Goal: Use online tool/utility: Use online tool/utility

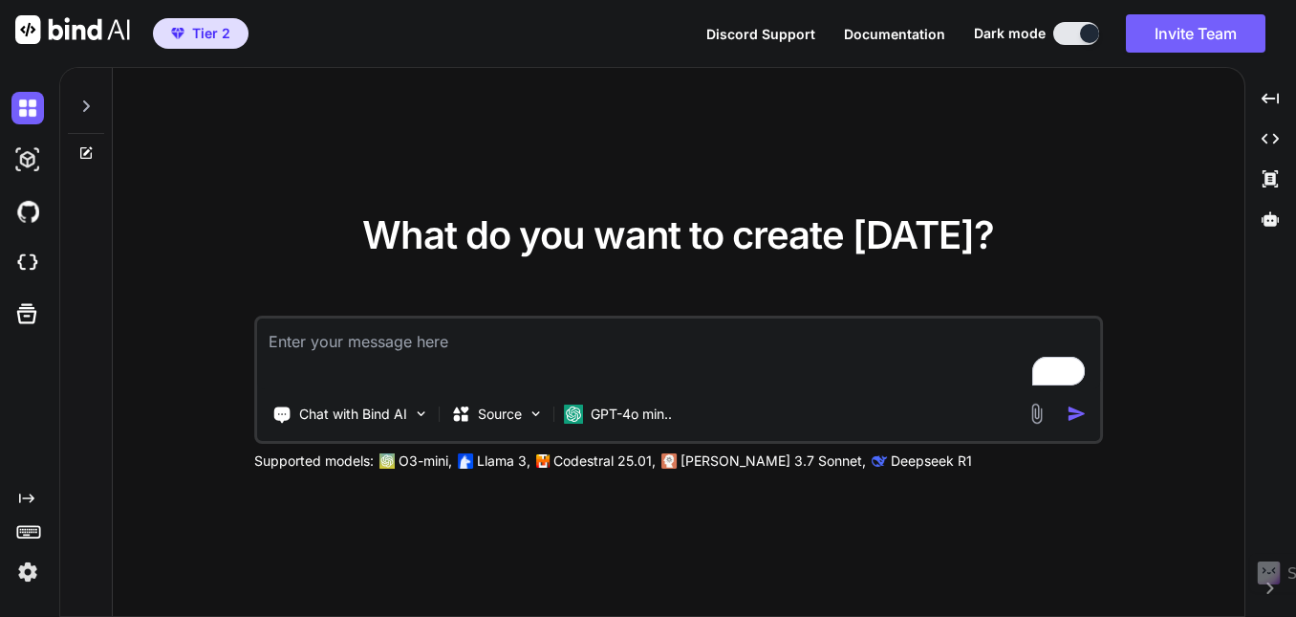
click at [92, 109] on icon at bounding box center [85, 105] width 15 height 15
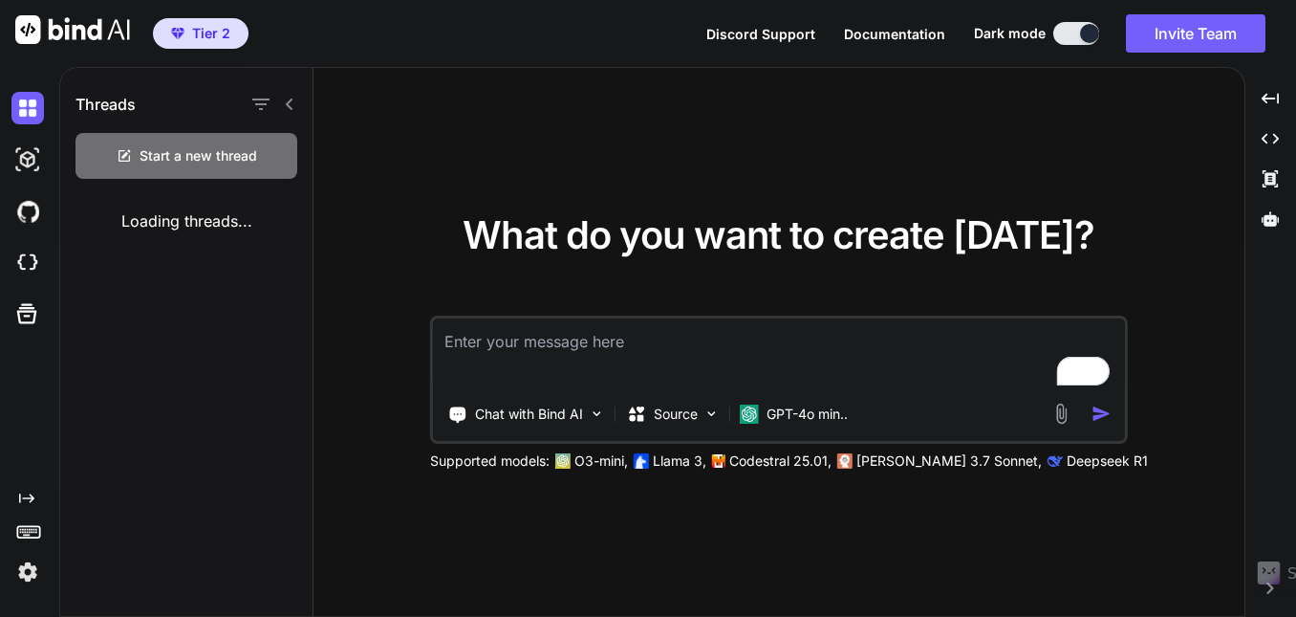
click at [297, 105] on div "Threads" at bounding box center [186, 100] width 252 height 65
click at [288, 104] on icon at bounding box center [289, 103] width 7 height 11
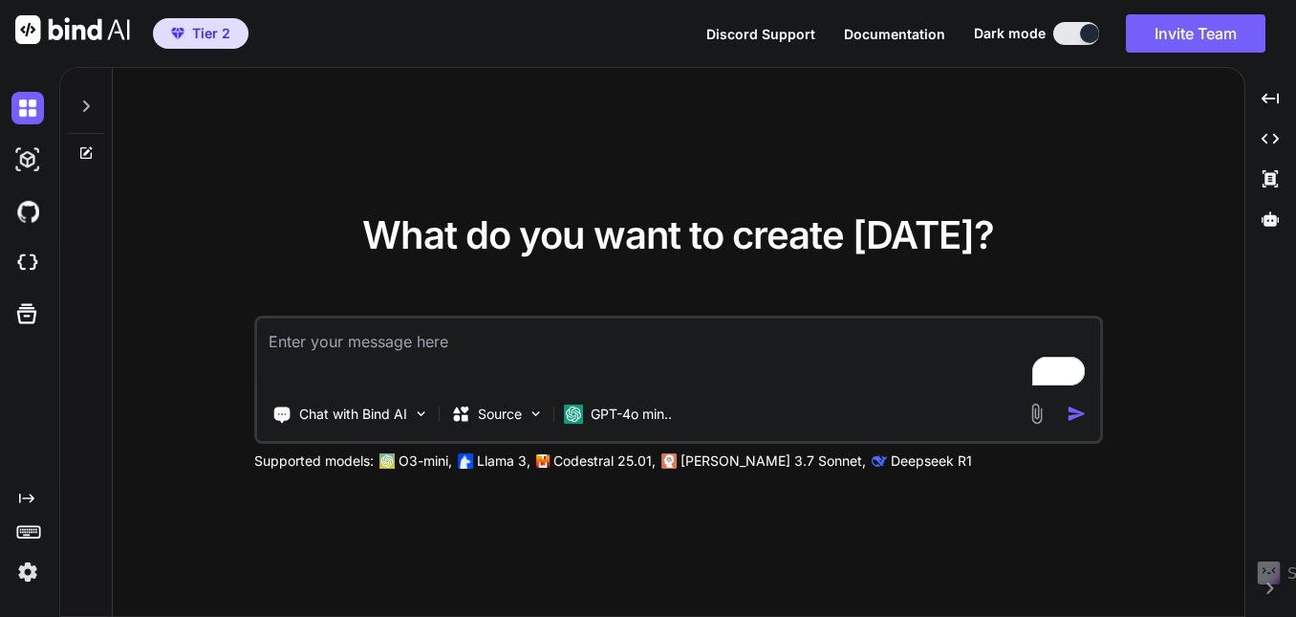
click at [340, 363] on textarea "To enrich screen reader interactions, please activate Accessibility in Grammarl…" at bounding box center [678, 353] width 843 height 71
type textarea "A graphic design studio landing page"
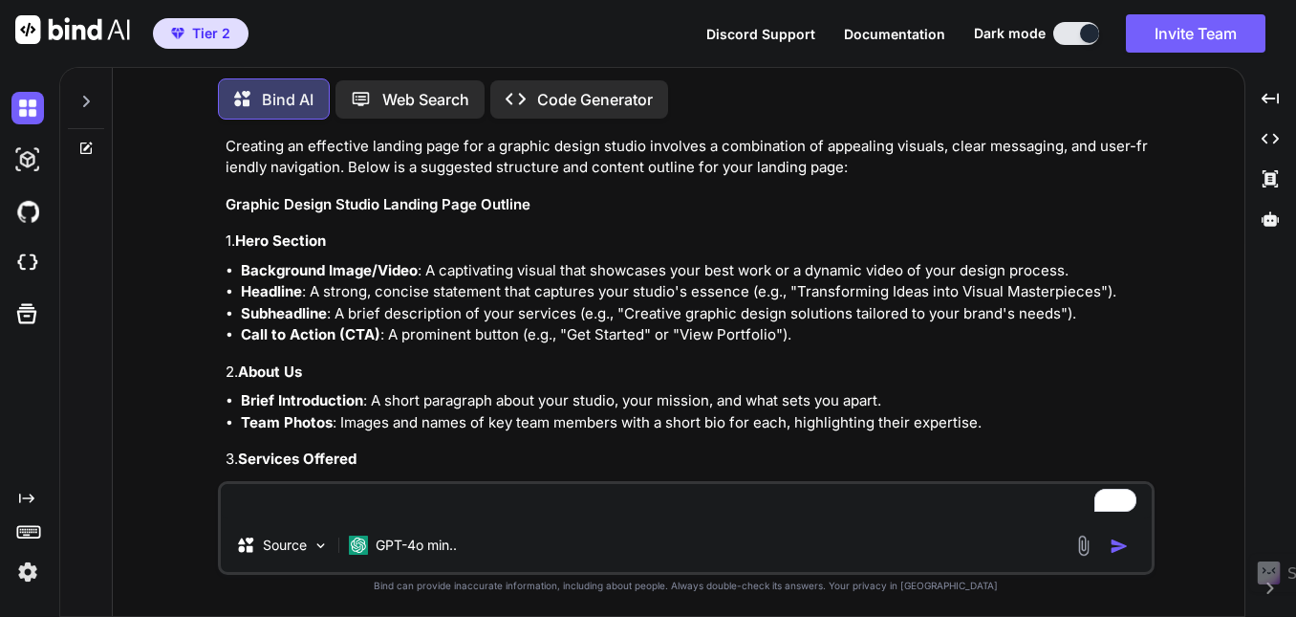
scroll to position [121, 0]
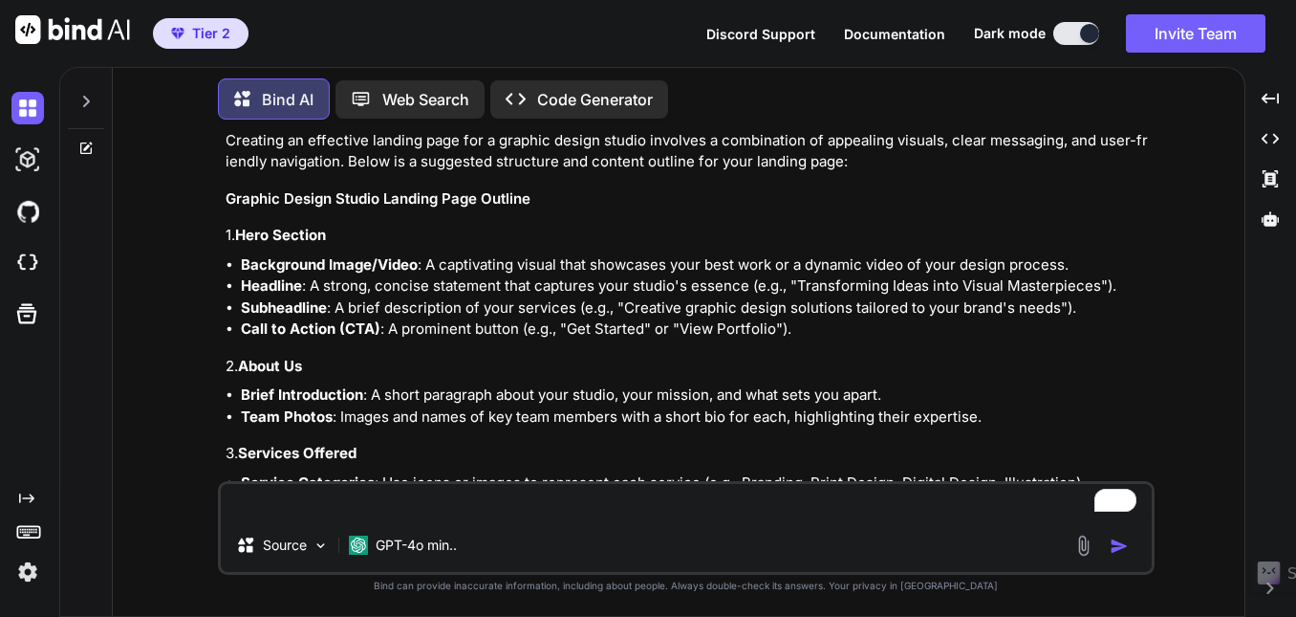
click at [563, 91] on p "Code Generator" at bounding box center [595, 99] width 116 height 23
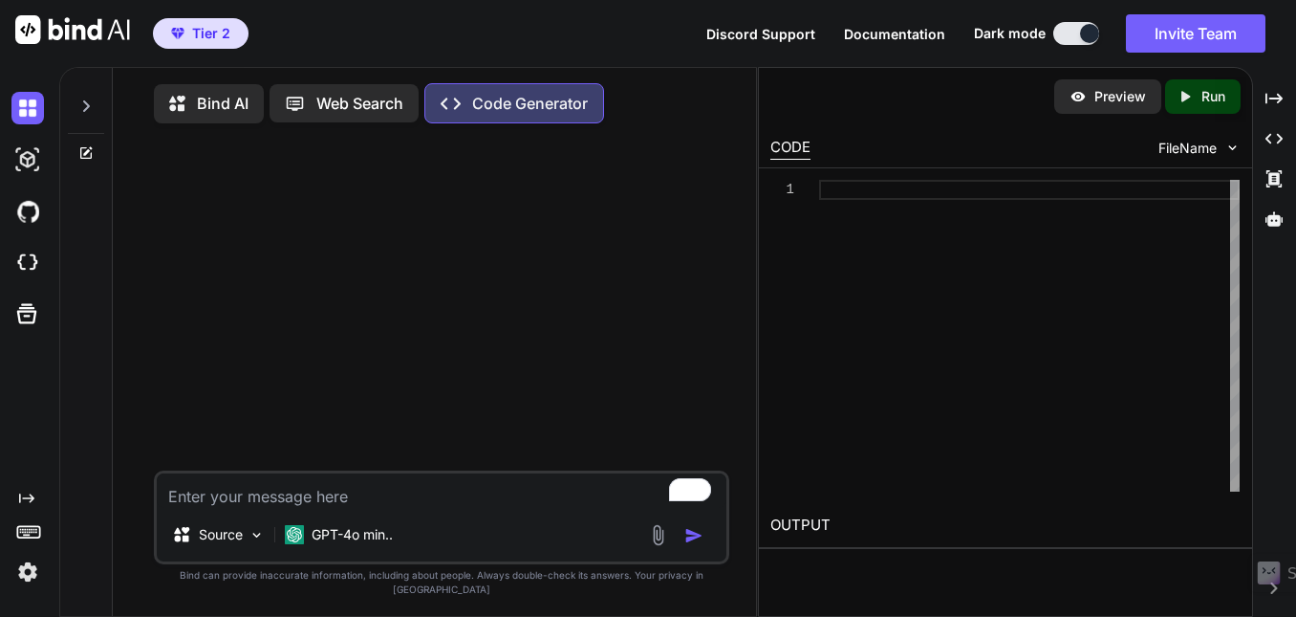
click at [214, 100] on p "Bind AI" at bounding box center [223, 103] width 52 height 23
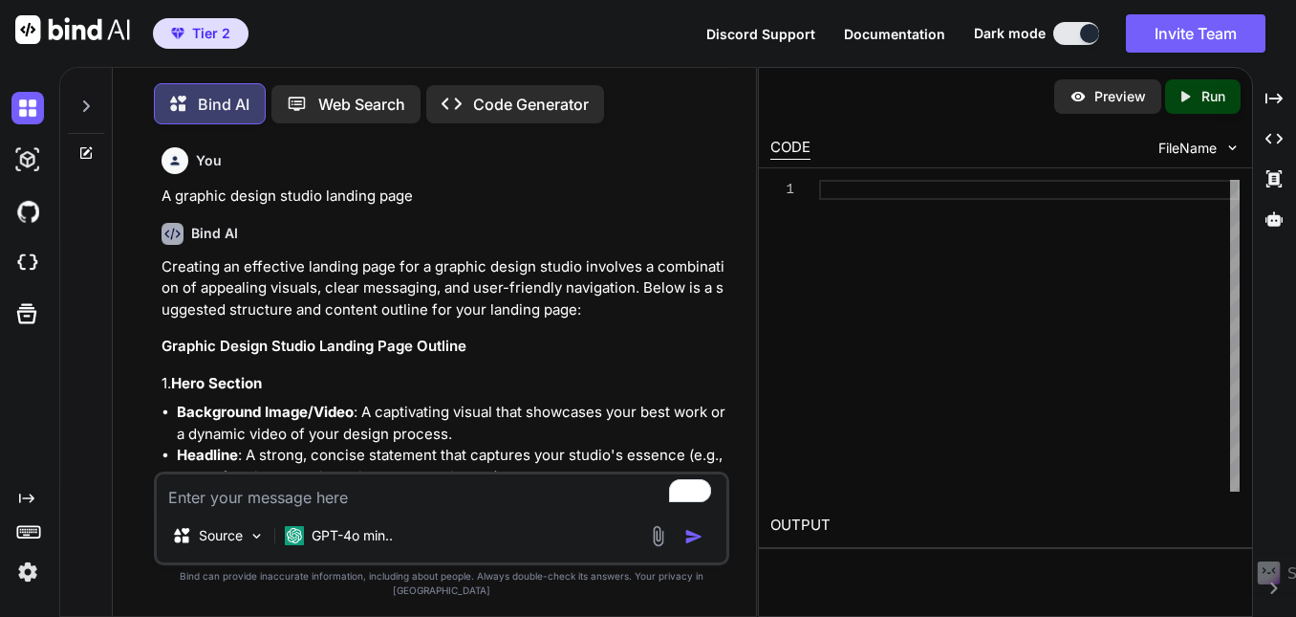
scroll to position [10, 0]
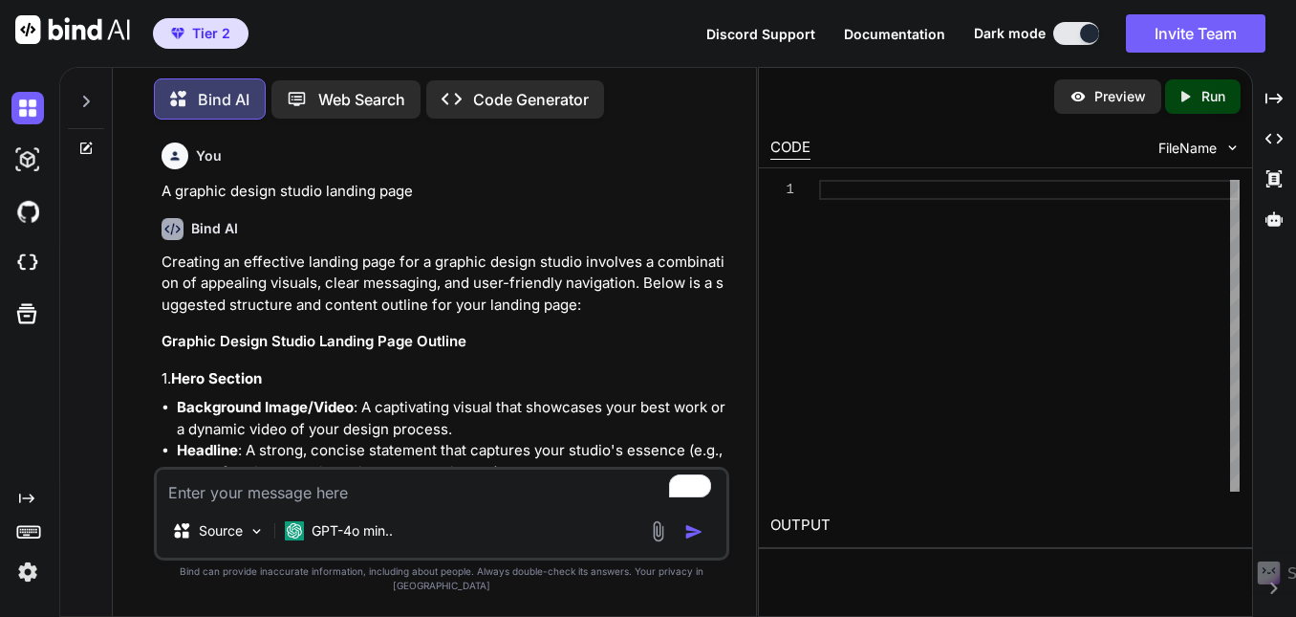
click at [383, 100] on p "Web Search" at bounding box center [361, 99] width 87 height 23
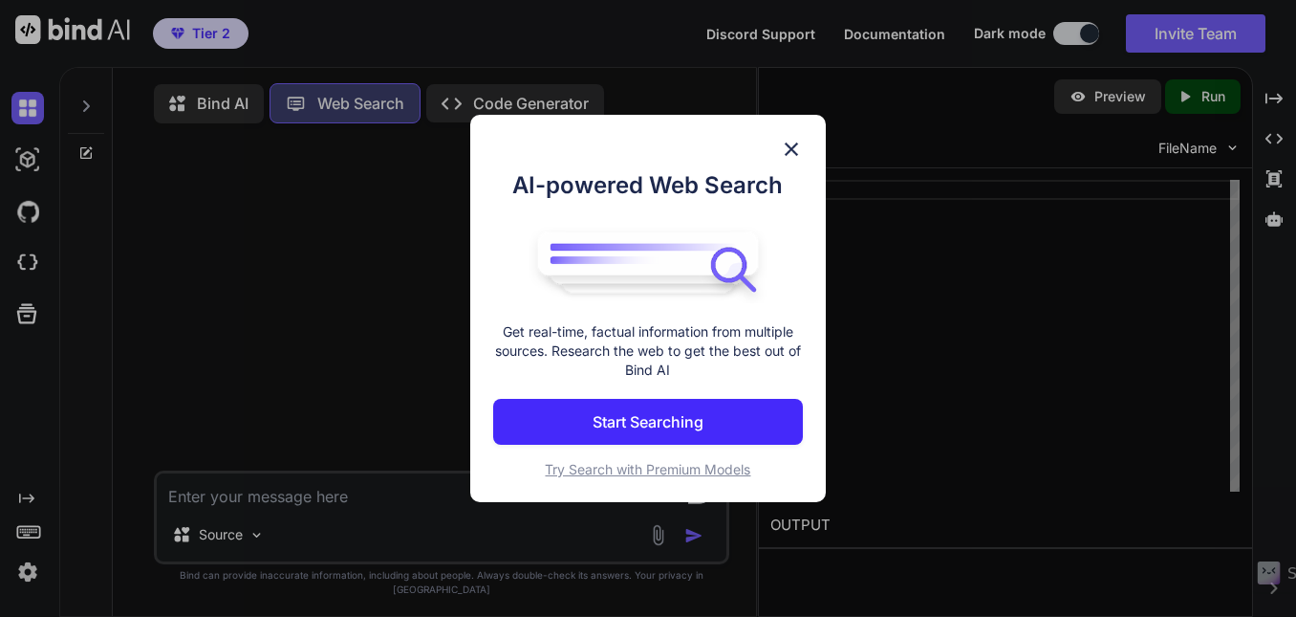
scroll to position [9, 0]
click at [631, 422] on p "Start Searching" at bounding box center [648, 421] width 111 height 23
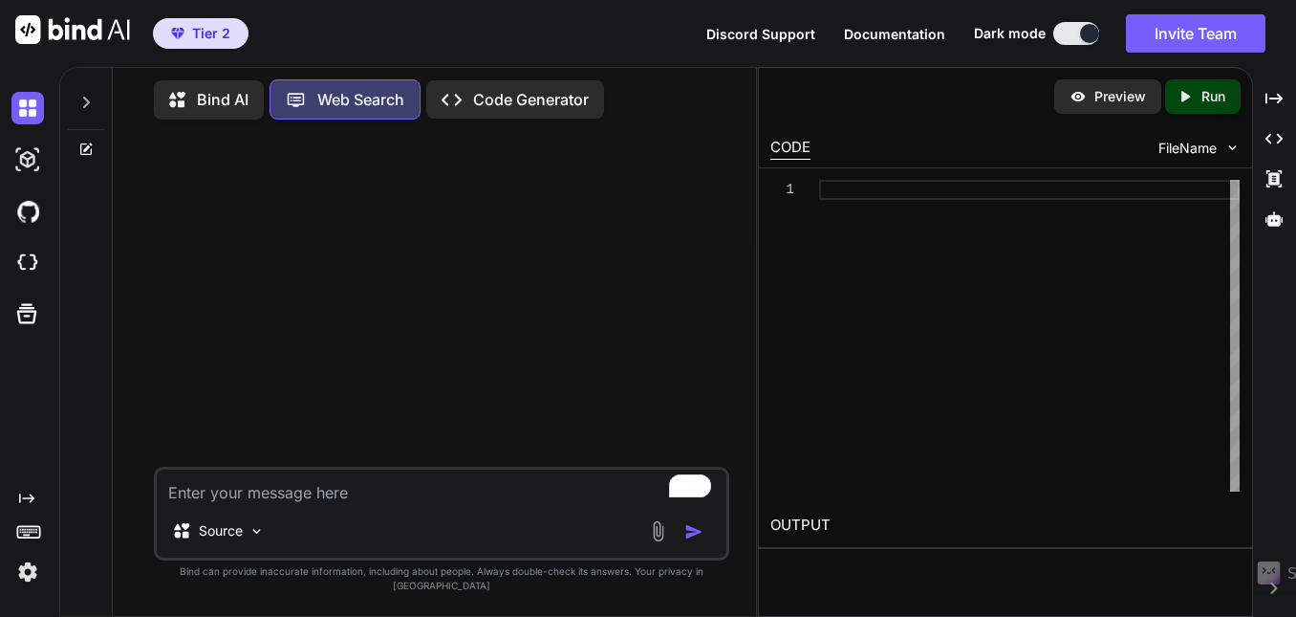
click at [533, 99] on p "Code Generator" at bounding box center [531, 99] width 116 height 23
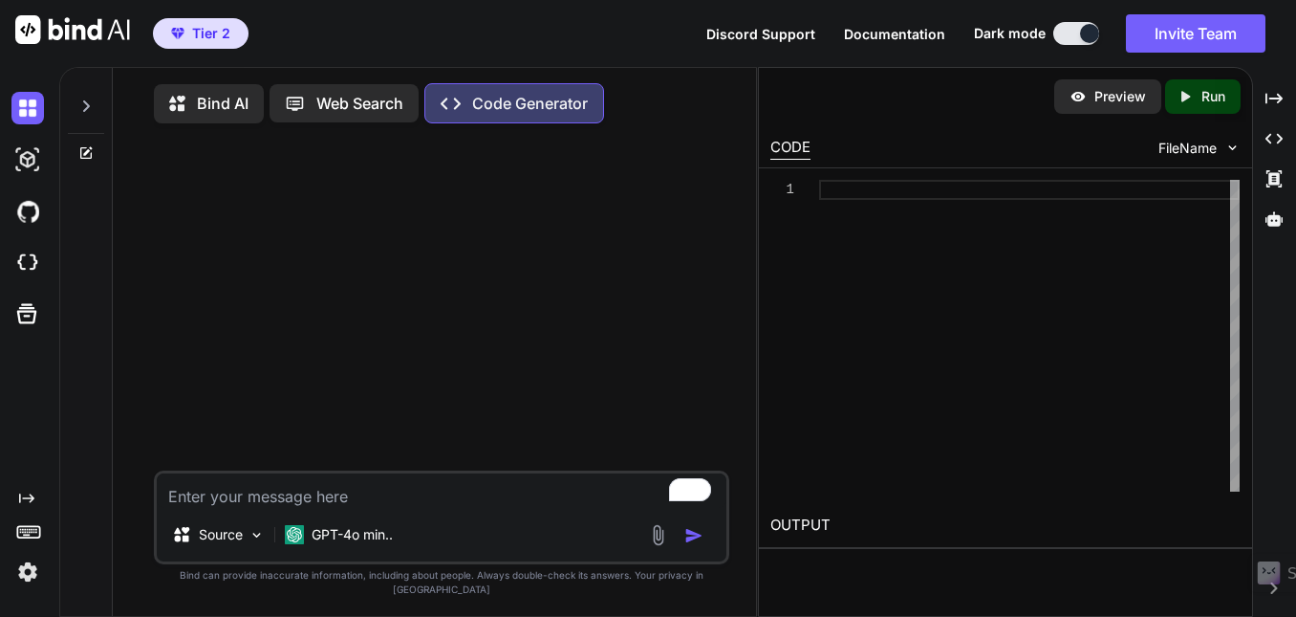
click at [218, 100] on p "Bind AI" at bounding box center [223, 103] width 52 height 23
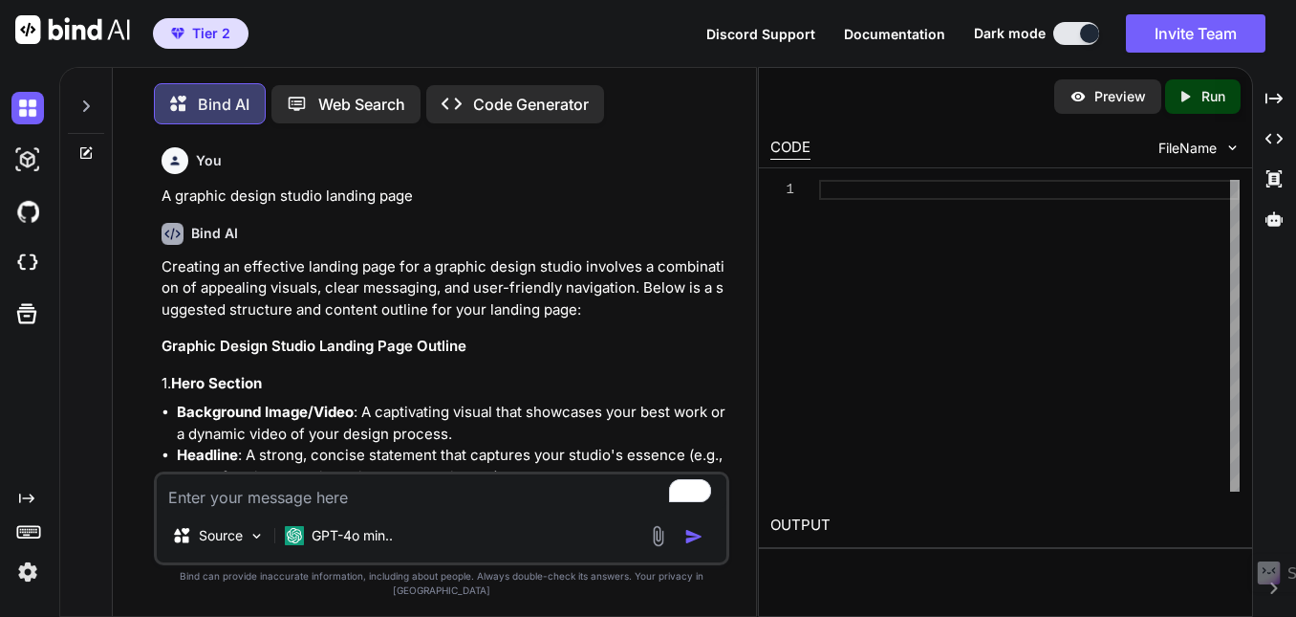
scroll to position [10, 0]
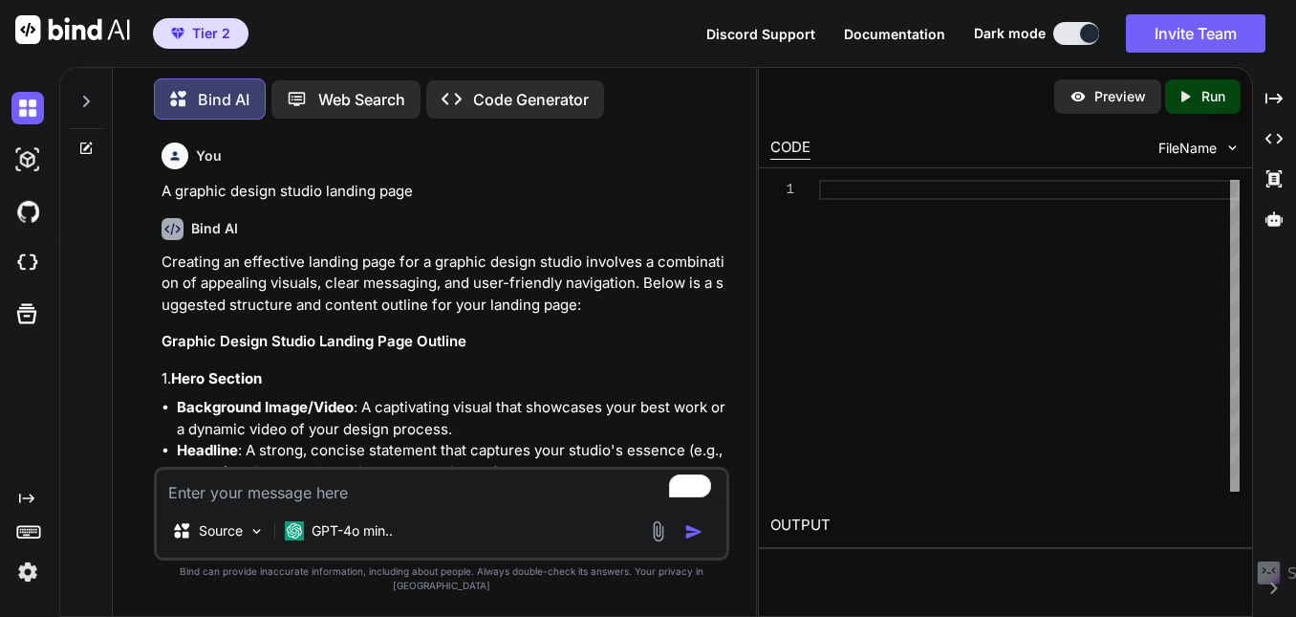
click at [349, 185] on p "A graphic design studio landing page" at bounding box center [444, 192] width 564 height 22
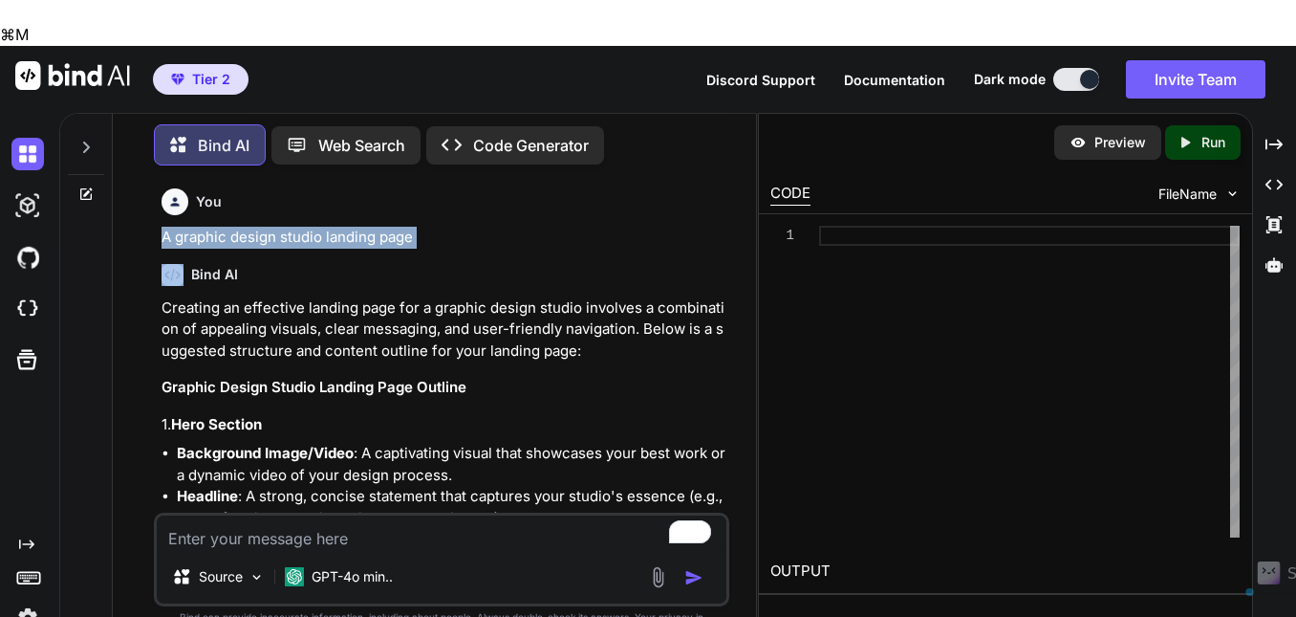
click at [349, 227] on p "A graphic design studio landing page" at bounding box center [444, 238] width 564 height 22
copy p "A graphic design studio landing page"
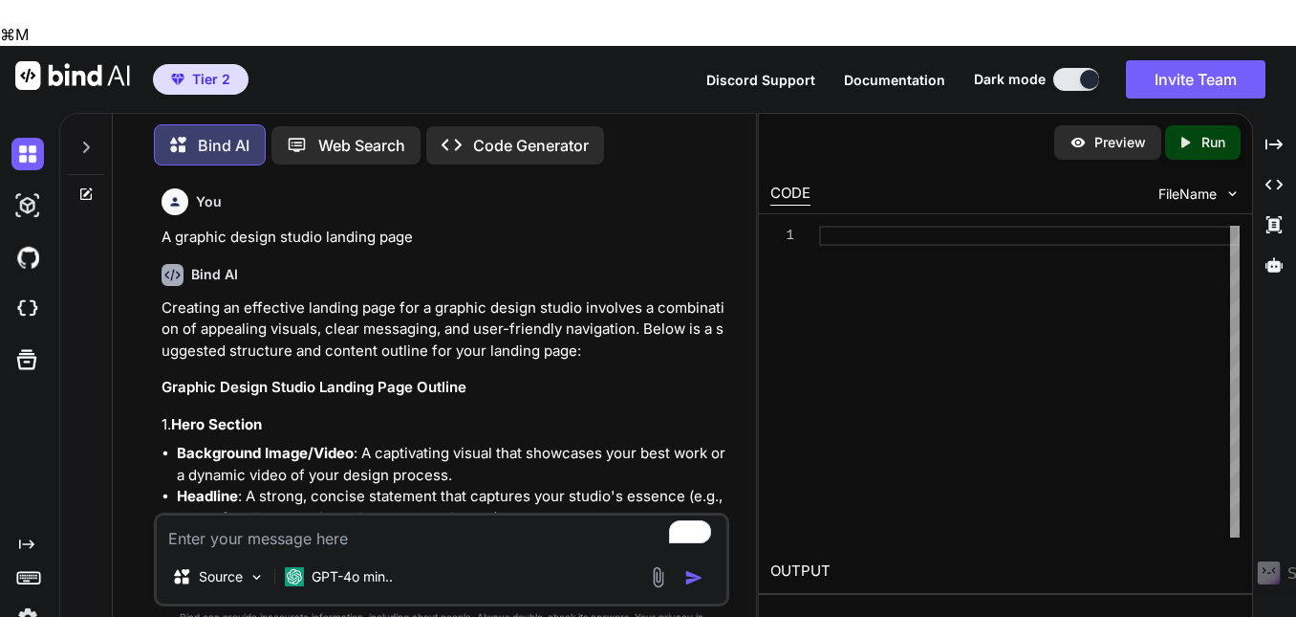
click at [472, 135] on icon "Created with Pixso." at bounding box center [458, 145] width 32 height 20
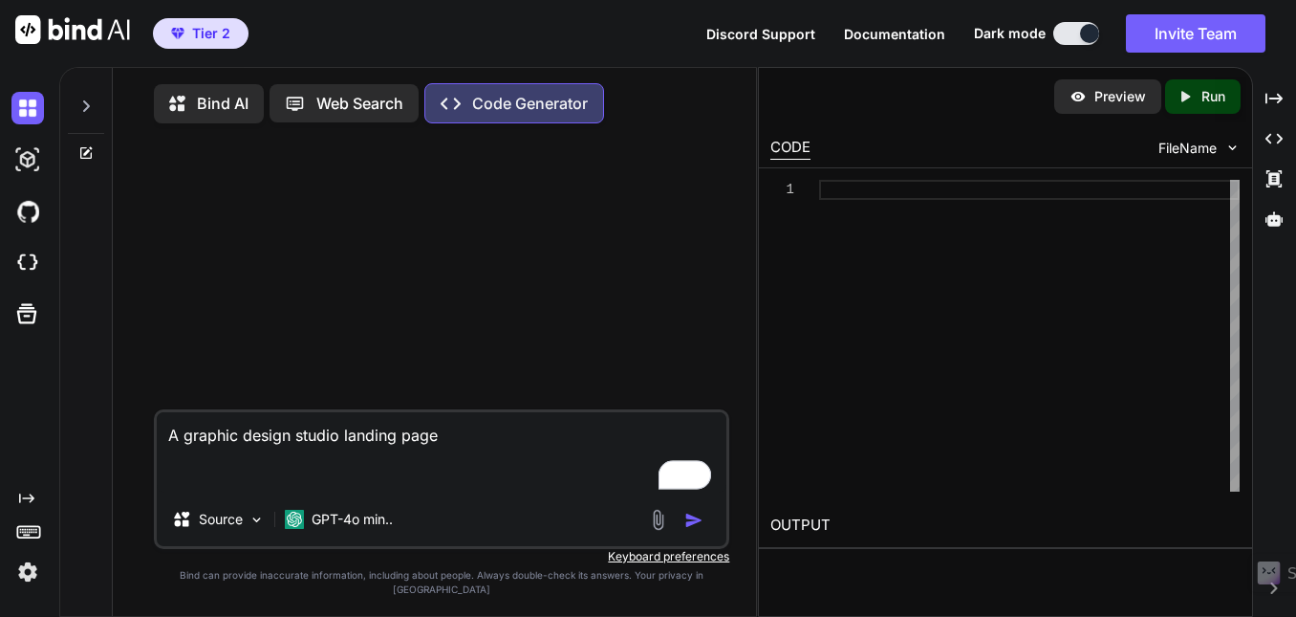
type textarea "A graphic design studio landing page"
click at [691, 530] on img "button" at bounding box center [694, 520] width 19 height 19
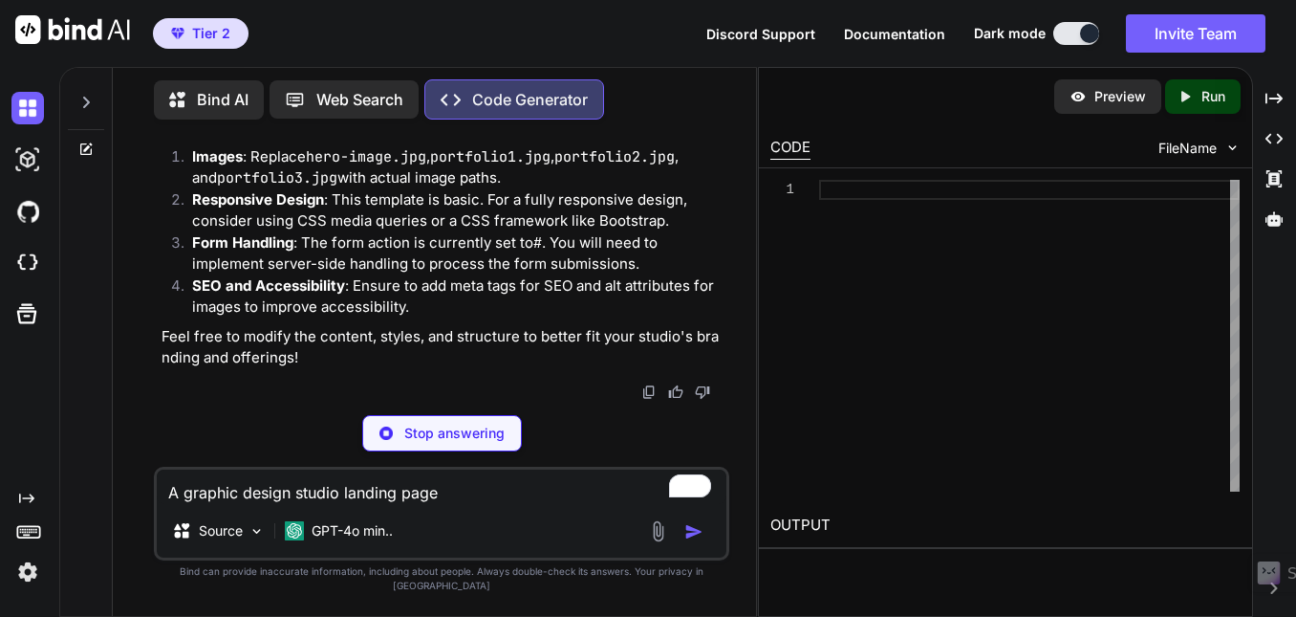
scroll to position [3645, 0]
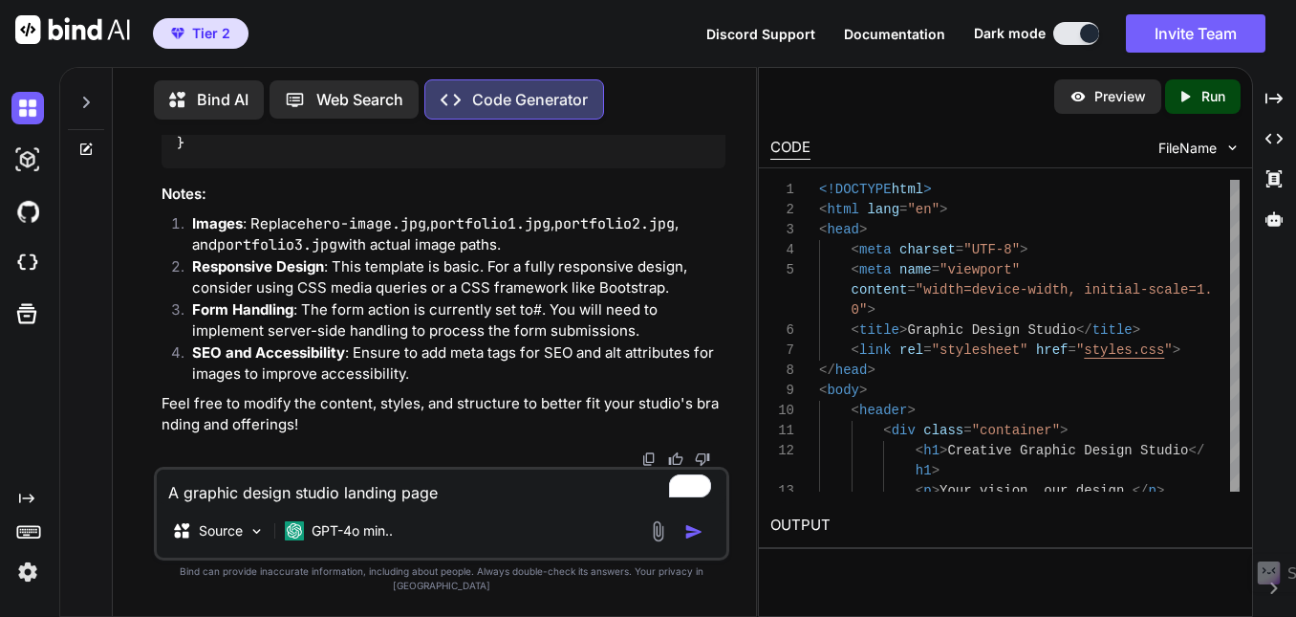
click at [1124, 89] on p "Preview" at bounding box center [1121, 96] width 52 height 19
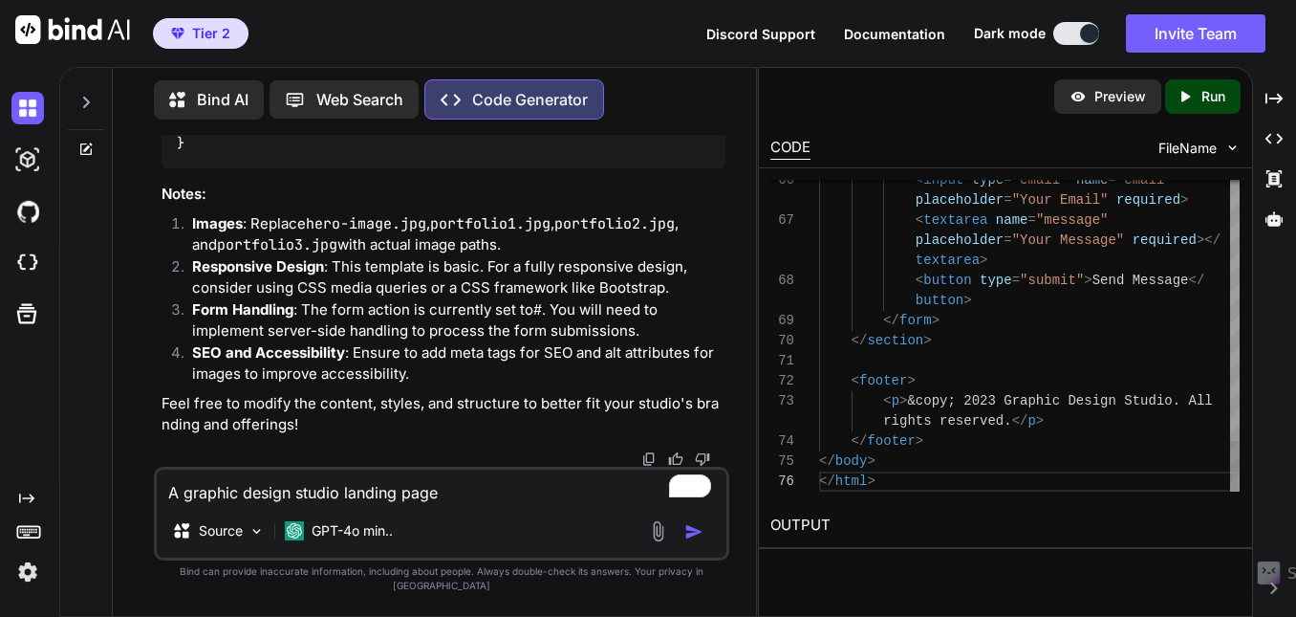
scroll to position [80, 0]
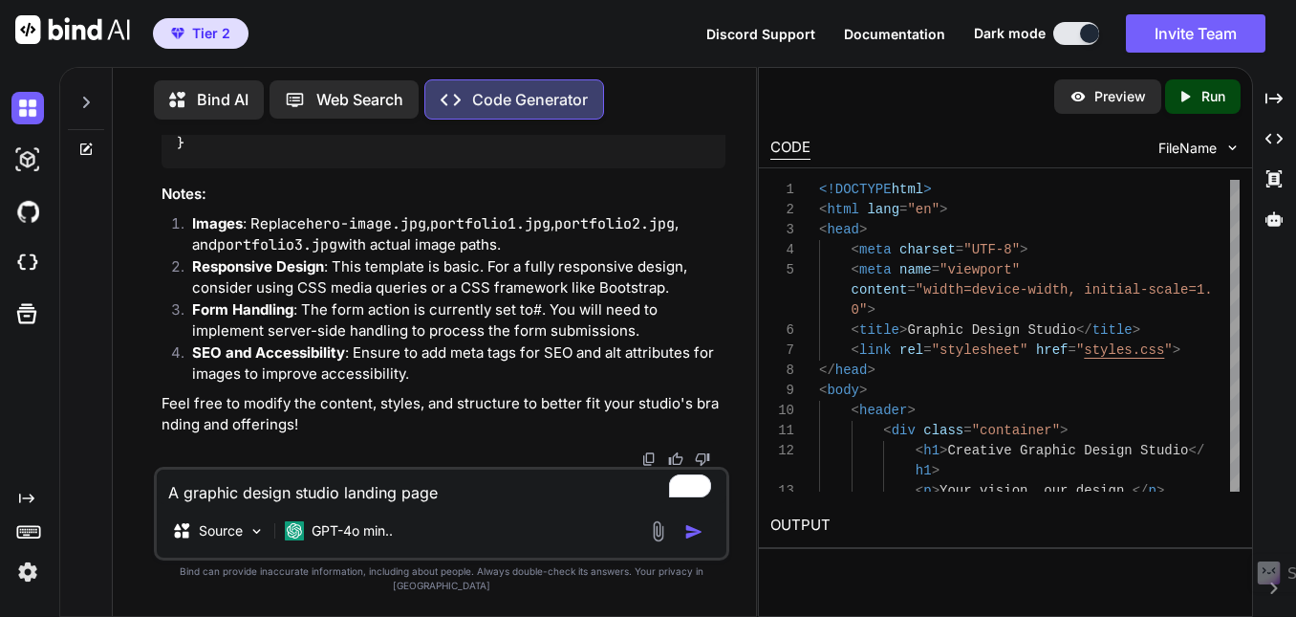
click at [1209, 98] on p "Run" at bounding box center [1214, 96] width 24 height 19
click at [903, 567] on link "[URL][DOMAIN_NAME]" at bounding box center [848, 570] width 155 height 18
